Goal: Find specific page/section: Find specific page/section

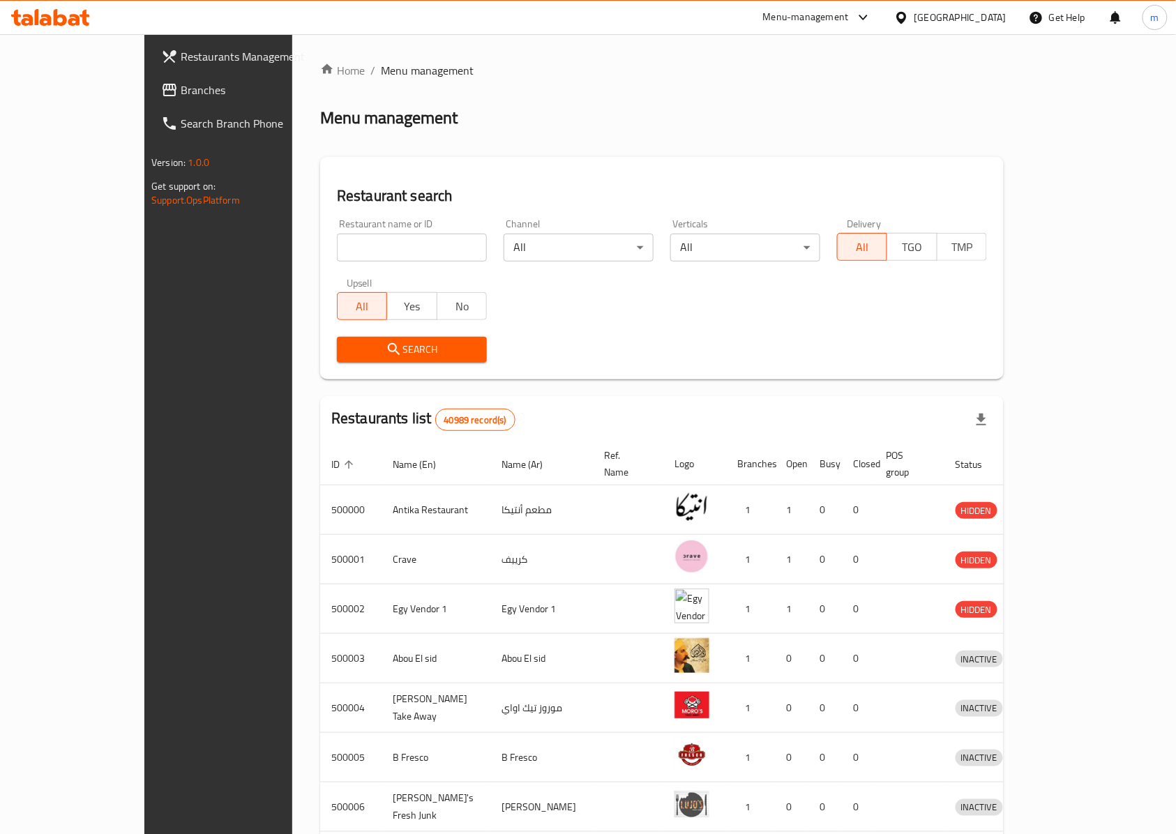
click at [375, 234] on input "search" at bounding box center [412, 248] width 150 height 28
paste input "776348"
type input "776348"
click button "Search" at bounding box center [412, 350] width 150 height 26
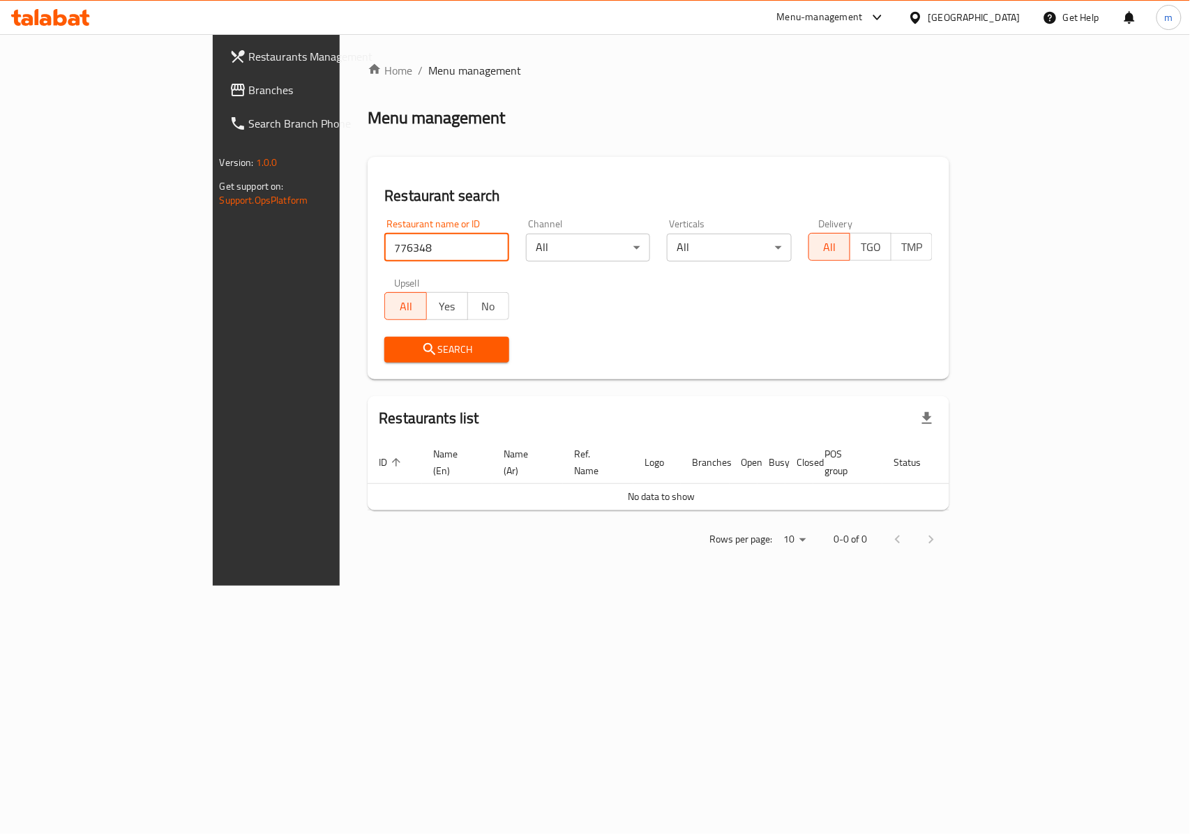
click at [428, 353] on span "Search" at bounding box center [446, 349] width 103 height 17
click at [218, 71] on link "Restaurants Management" at bounding box center [314, 56] width 193 height 33
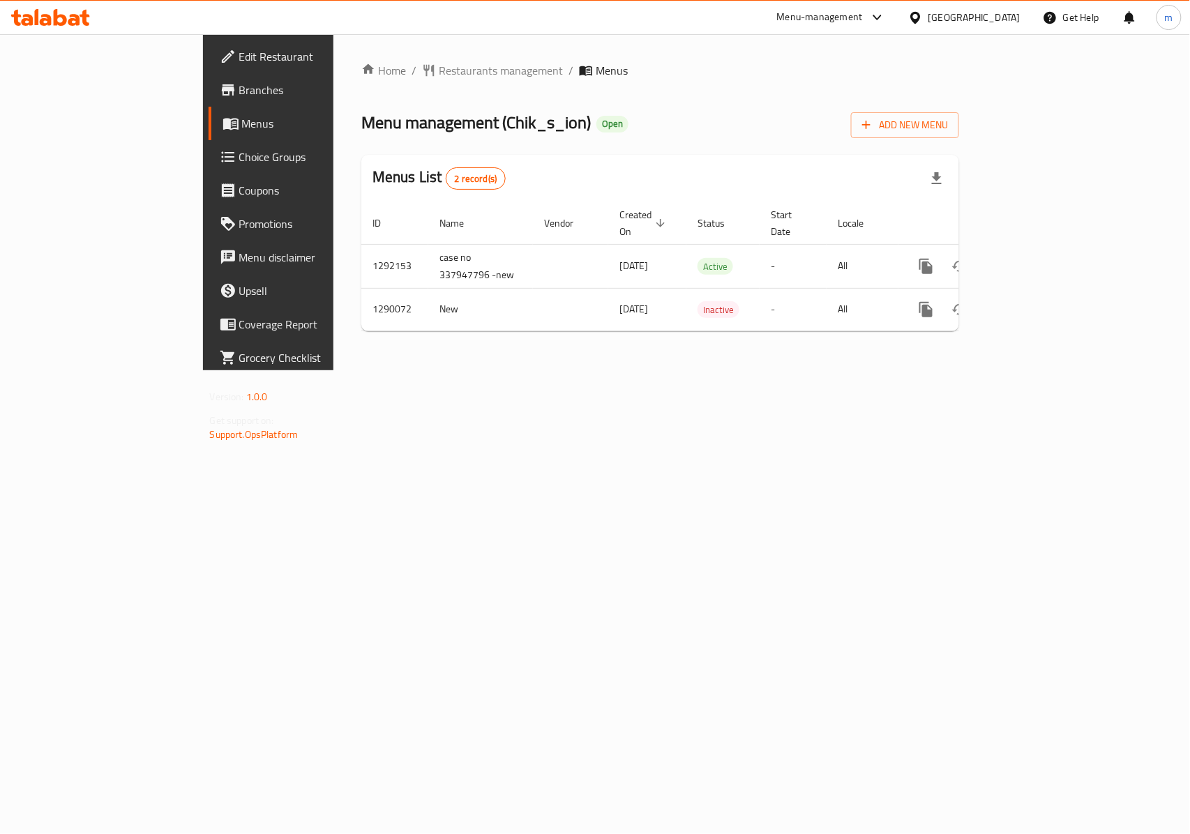
click at [239, 98] on span "Branches" at bounding box center [314, 90] width 151 height 17
